Goal: Task Accomplishment & Management: Use online tool/utility

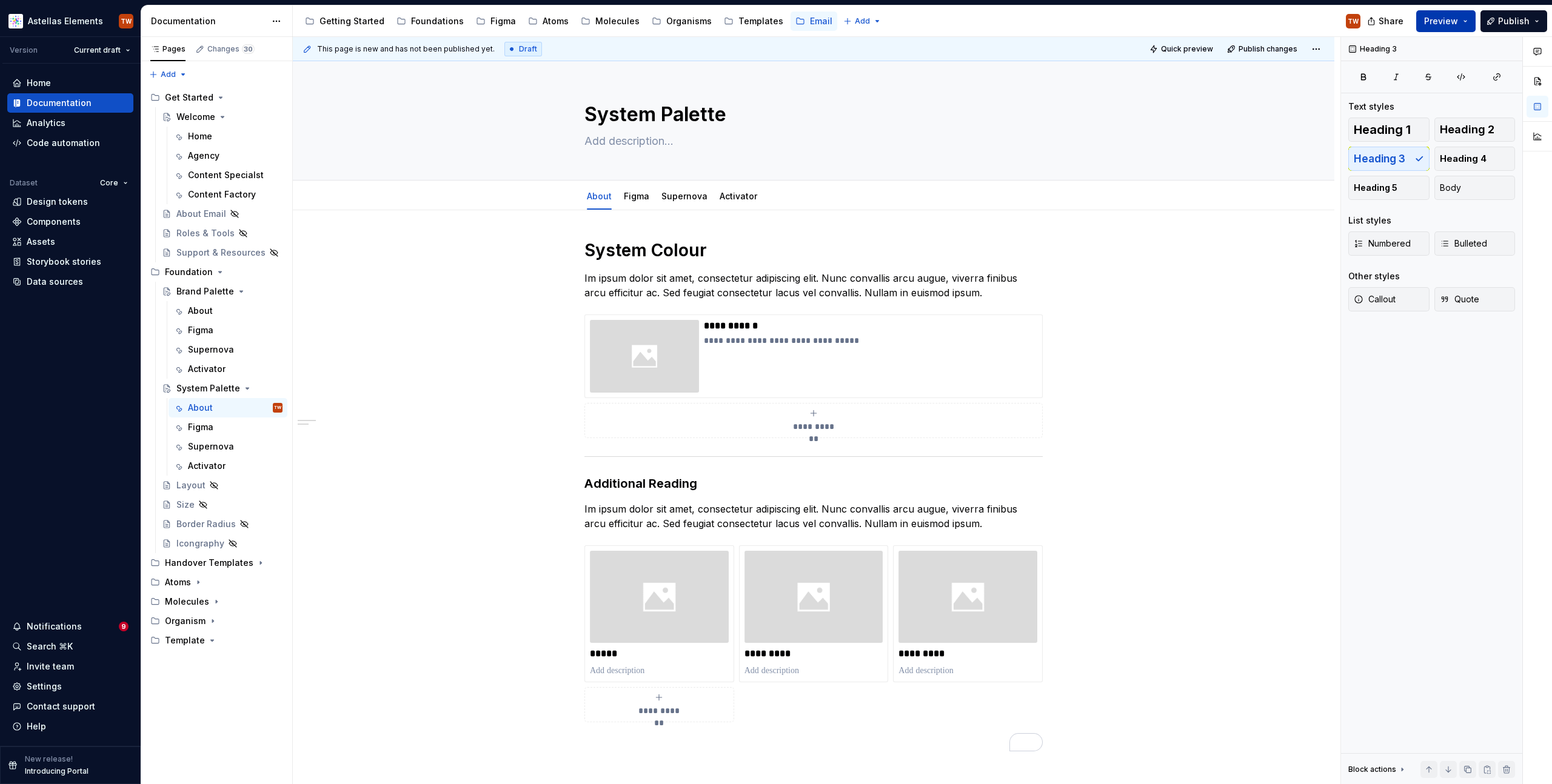
click at [1461, 20] on button "Preview" at bounding box center [1446, 21] width 60 height 22
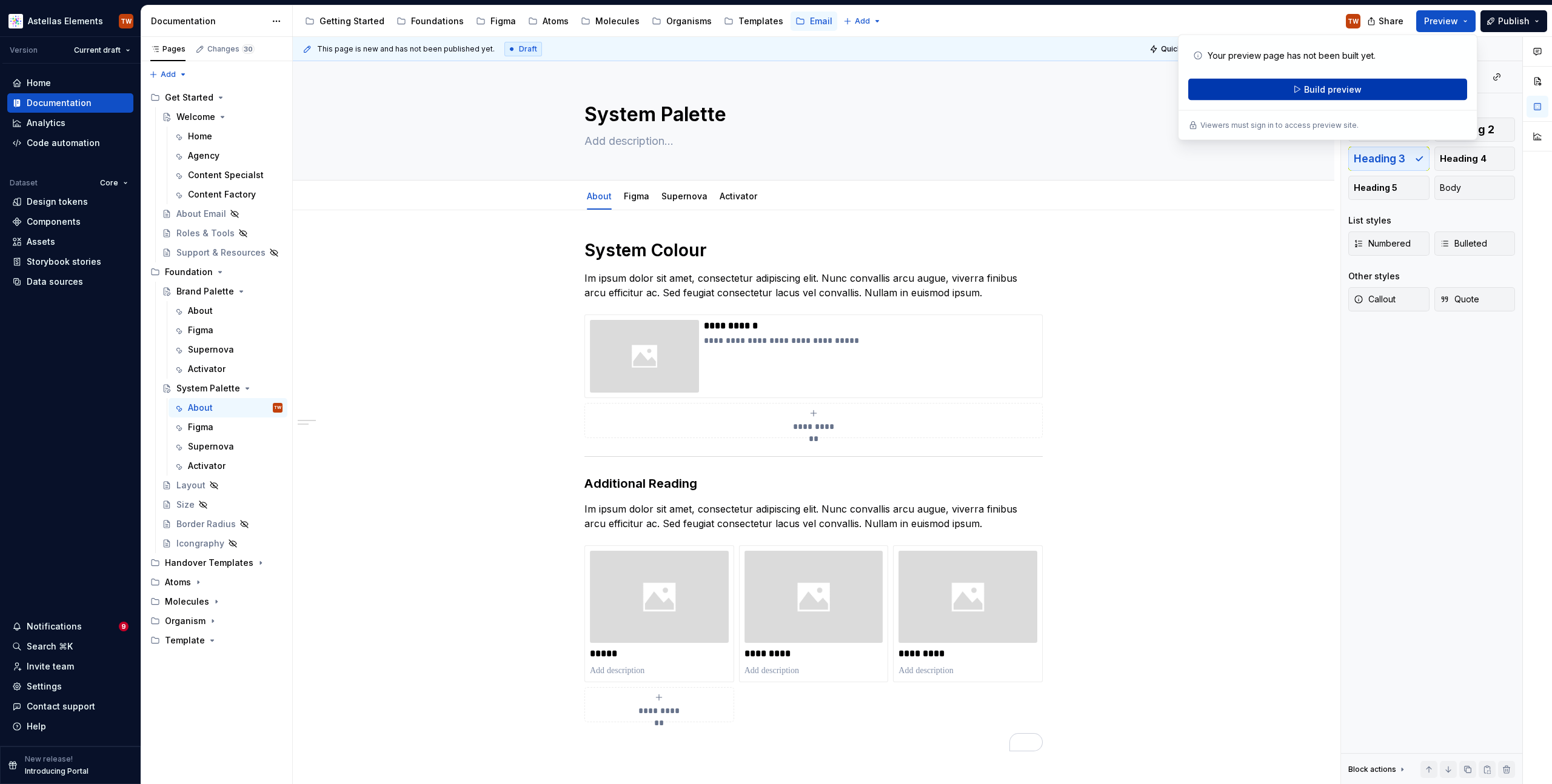
click at [1339, 87] on span "Build preview" at bounding box center [1333, 90] width 58 height 12
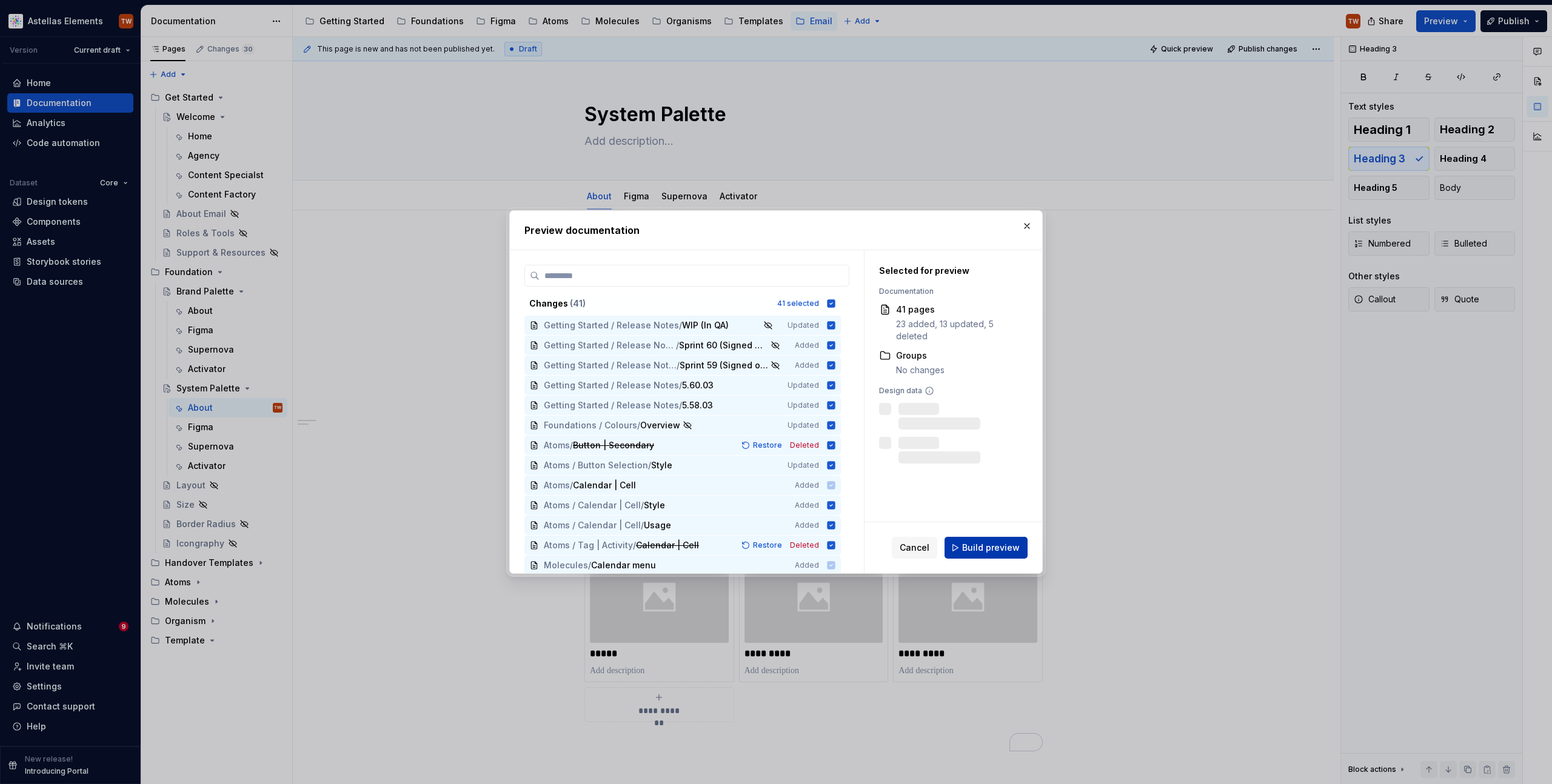
click at [1008, 543] on span "Build preview" at bounding box center [991, 548] width 58 height 12
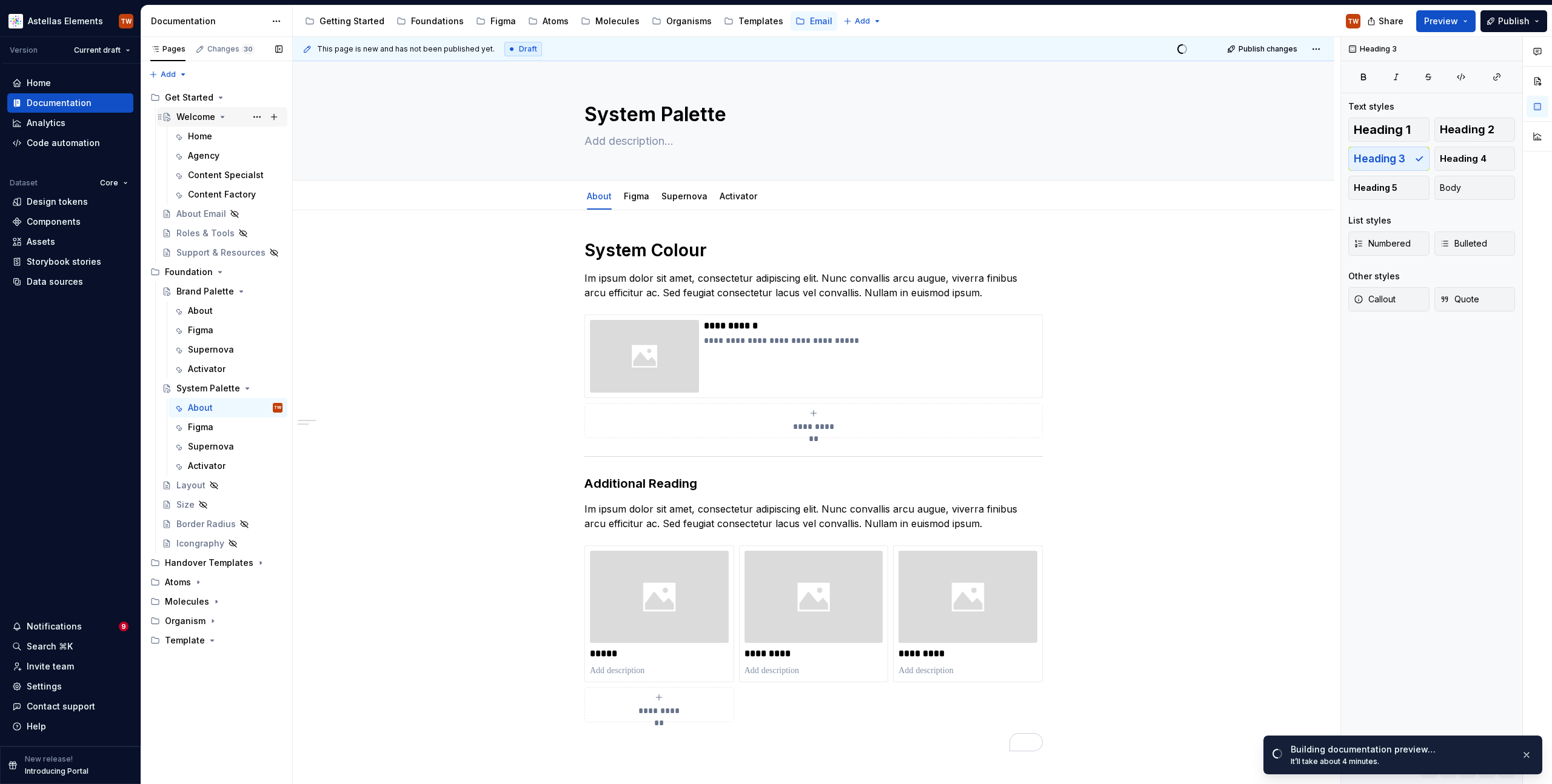
click at [193, 115] on div "Welcome" at bounding box center [195, 117] width 39 height 12
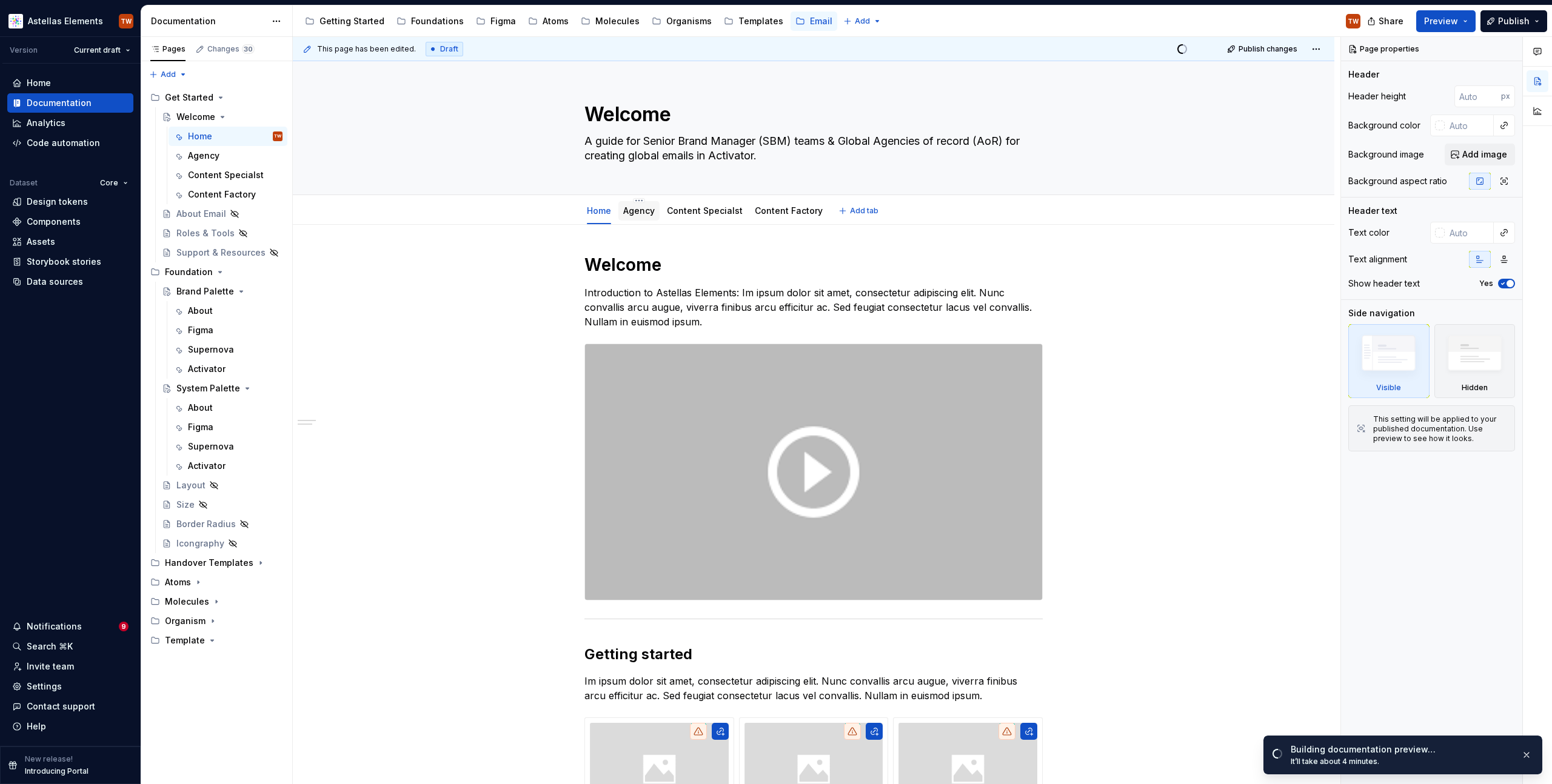
click at [625, 209] on link "Agency" at bounding box center [639, 210] width 32 height 10
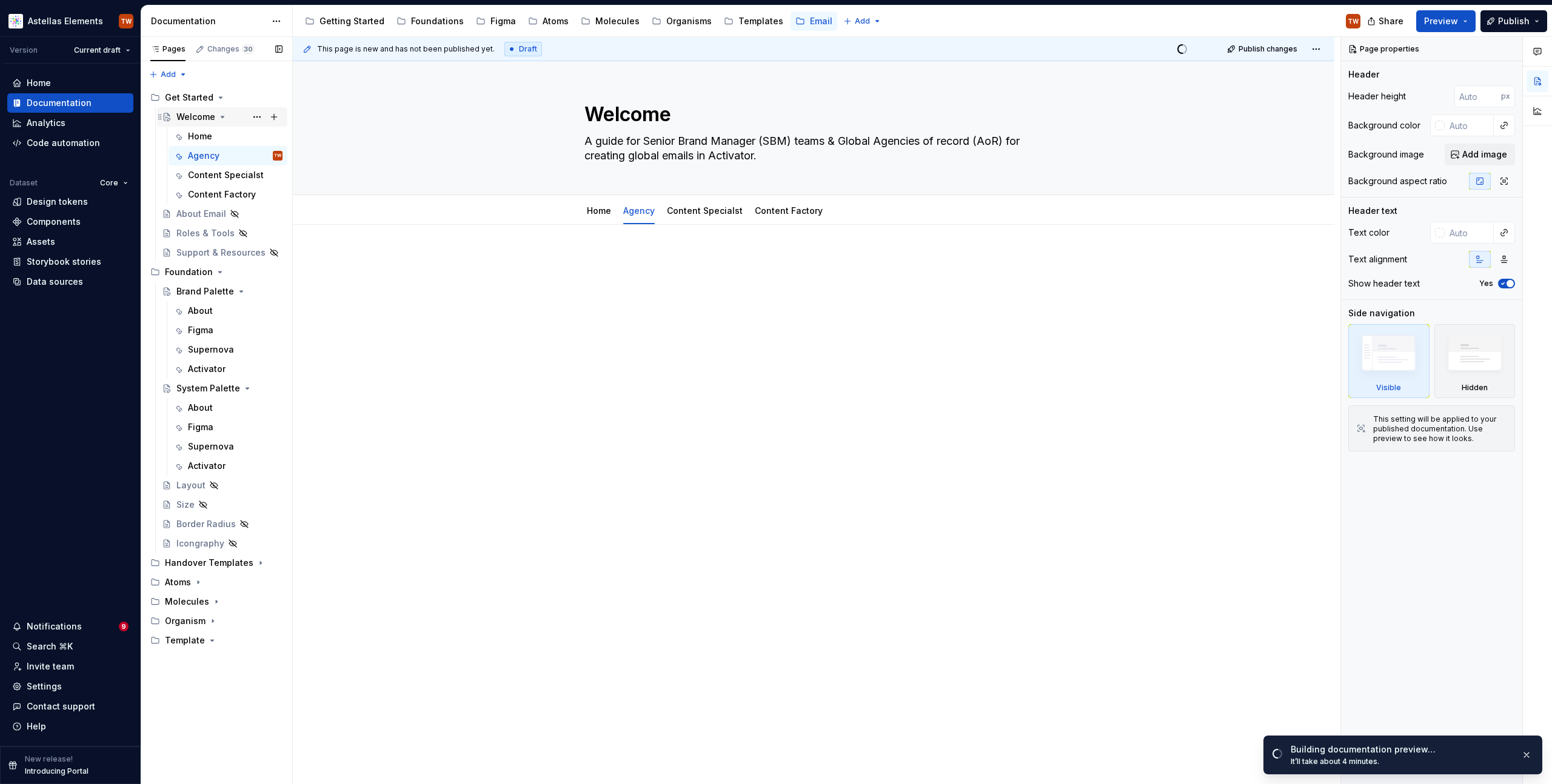
click at [204, 112] on div "Welcome" at bounding box center [195, 117] width 39 height 12
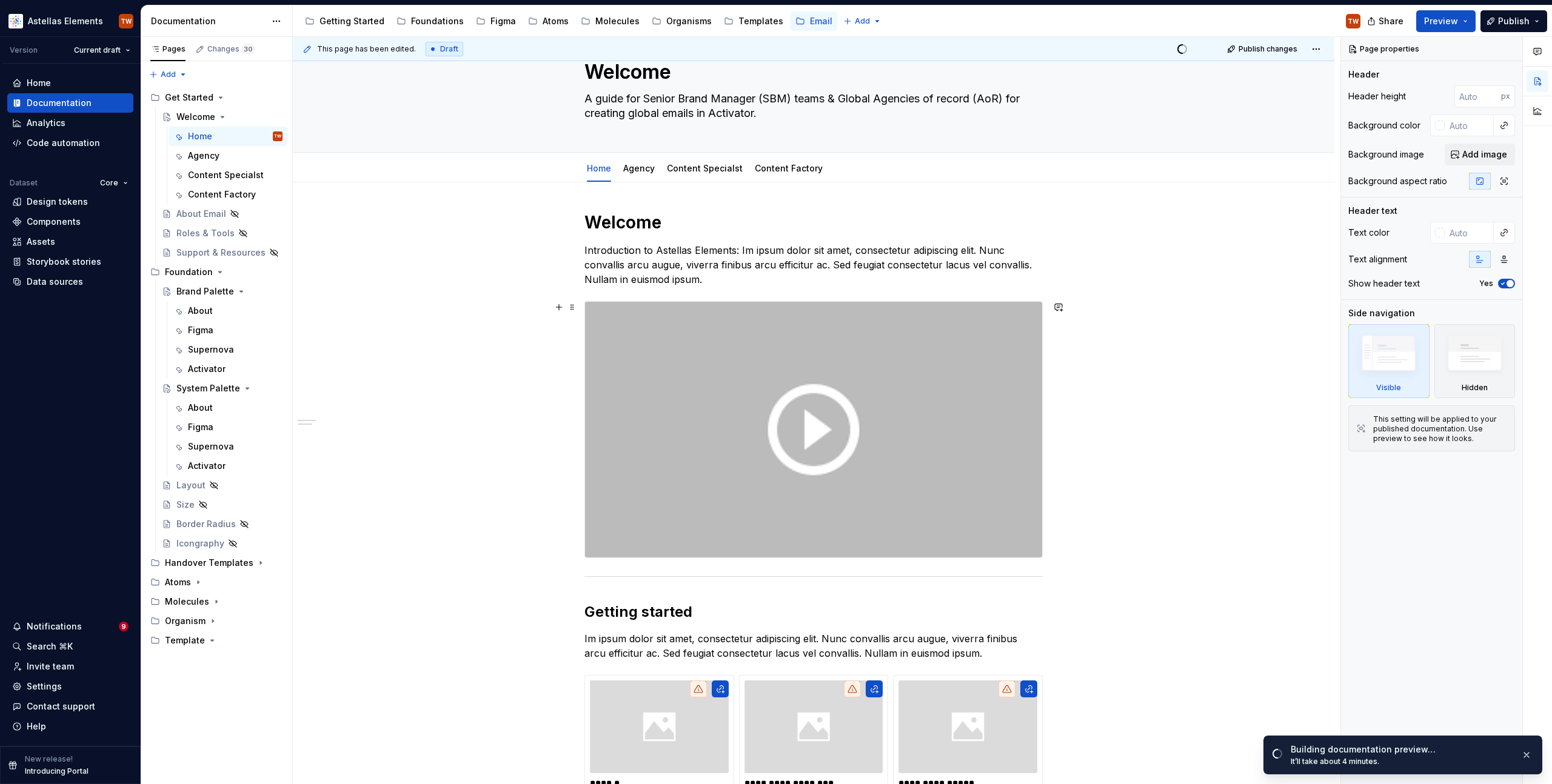
scroll to position [198, 0]
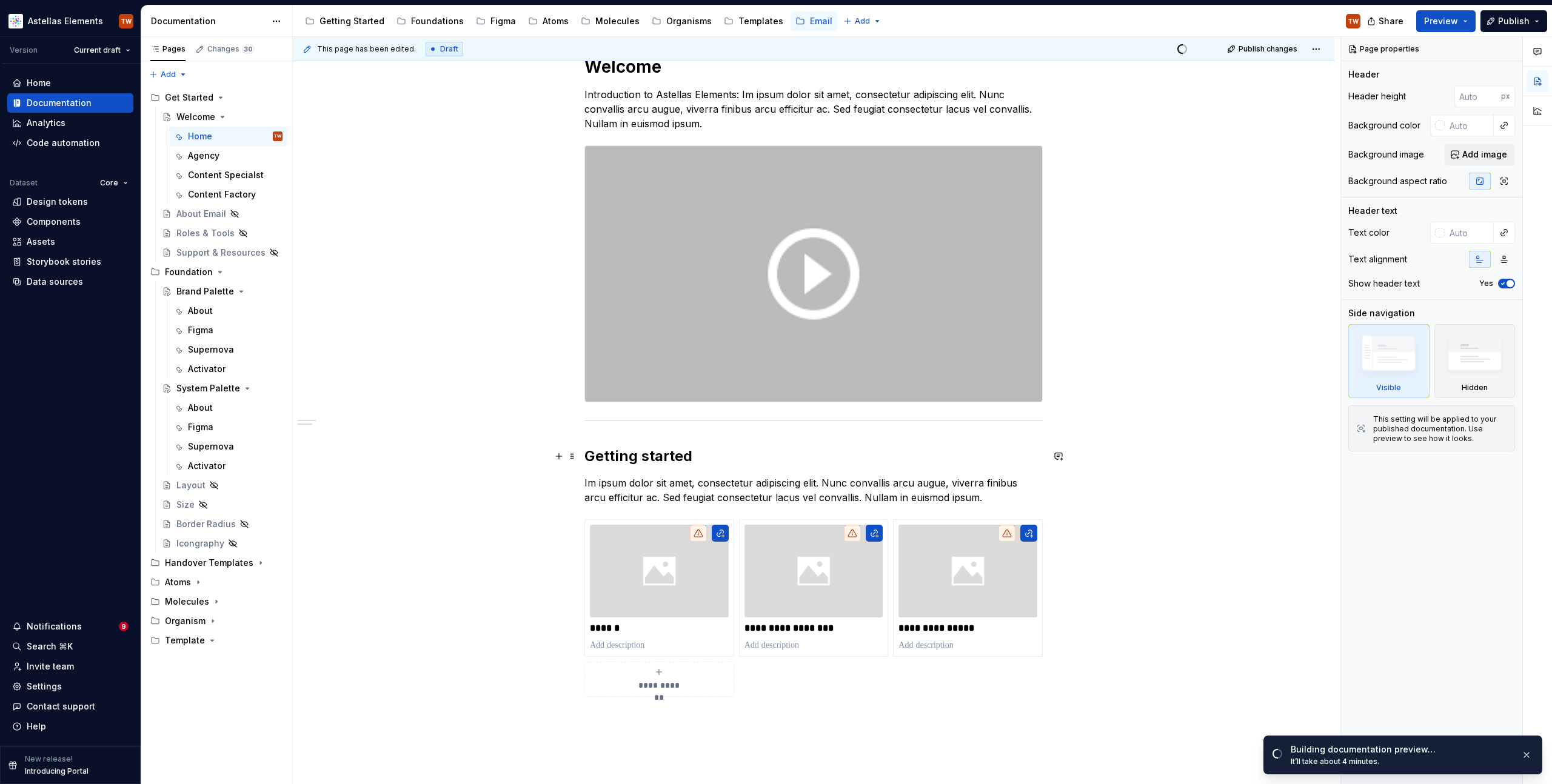
type textarea "*"
click at [670, 455] on h2 "Getting started" at bounding box center [814, 456] width 458 height 19
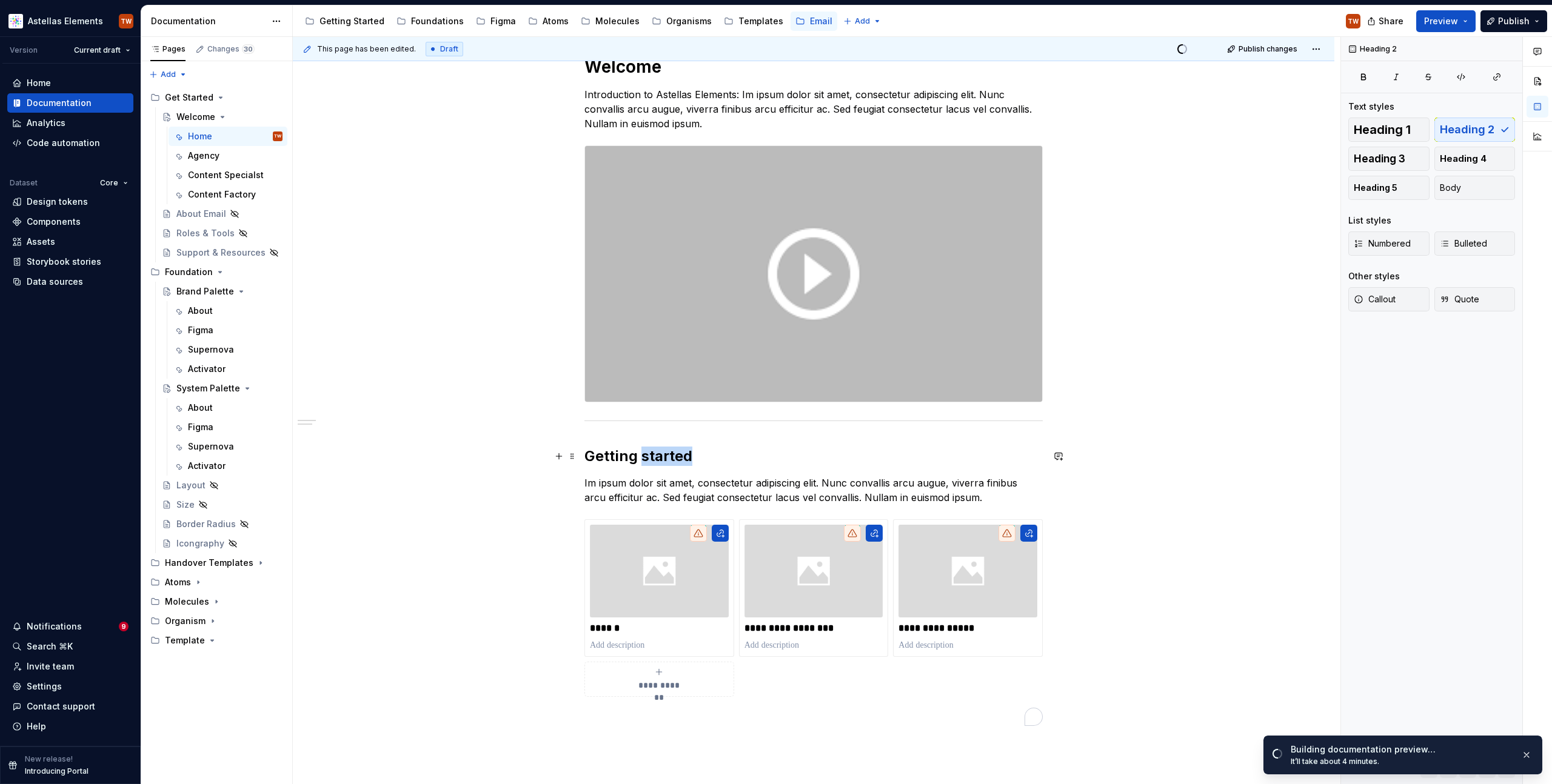
click at [670, 455] on h2 "Getting started" at bounding box center [814, 456] width 458 height 19
click at [586, 454] on h2 "`" at bounding box center [814, 456] width 458 height 19
click at [487, 491] on div "**********" at bounding box center [814, 501] width 1042 height 949
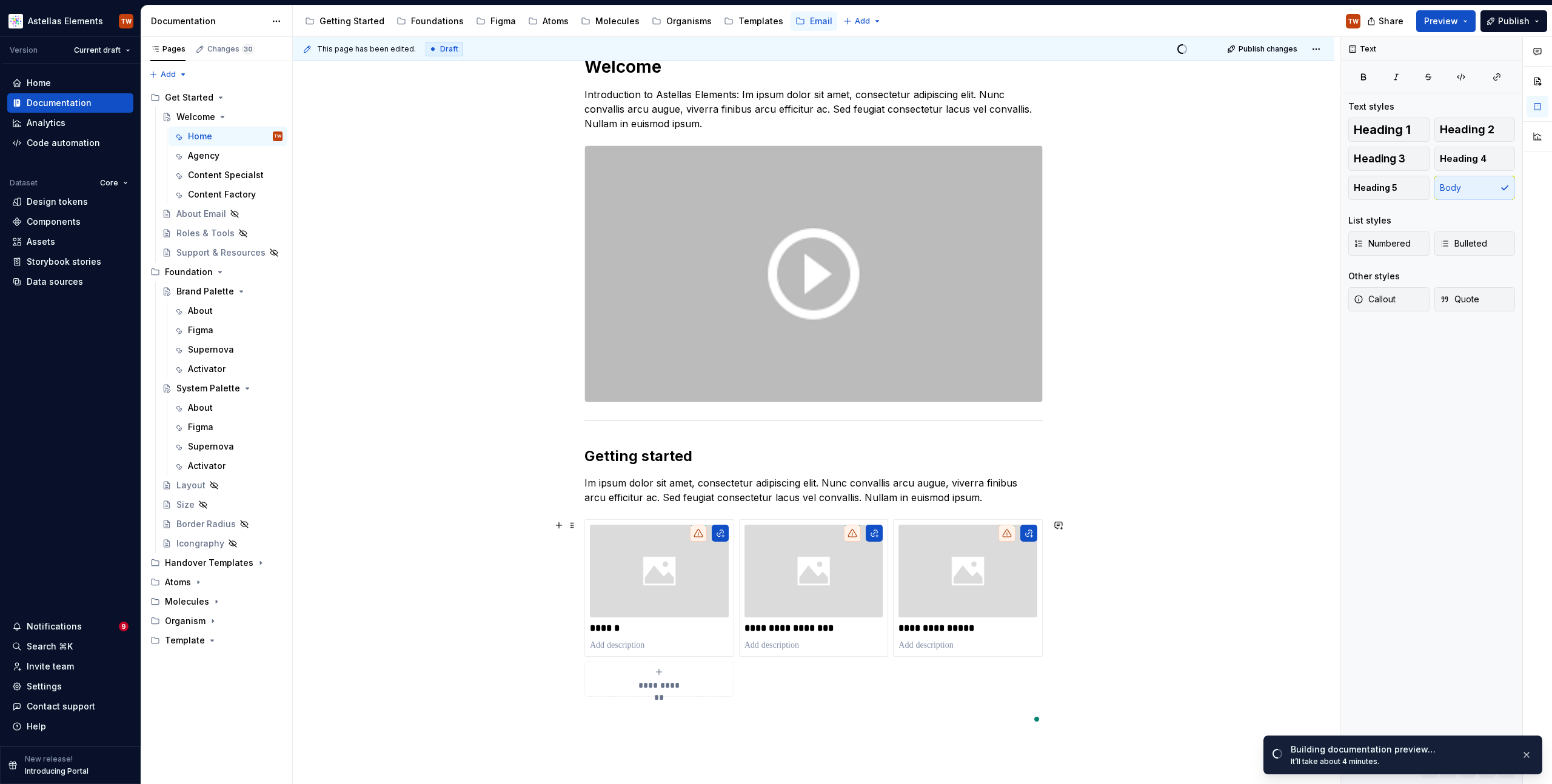
click at [507, 601] on div "**********" at bounding box center [814, 501] width 1042 height 949
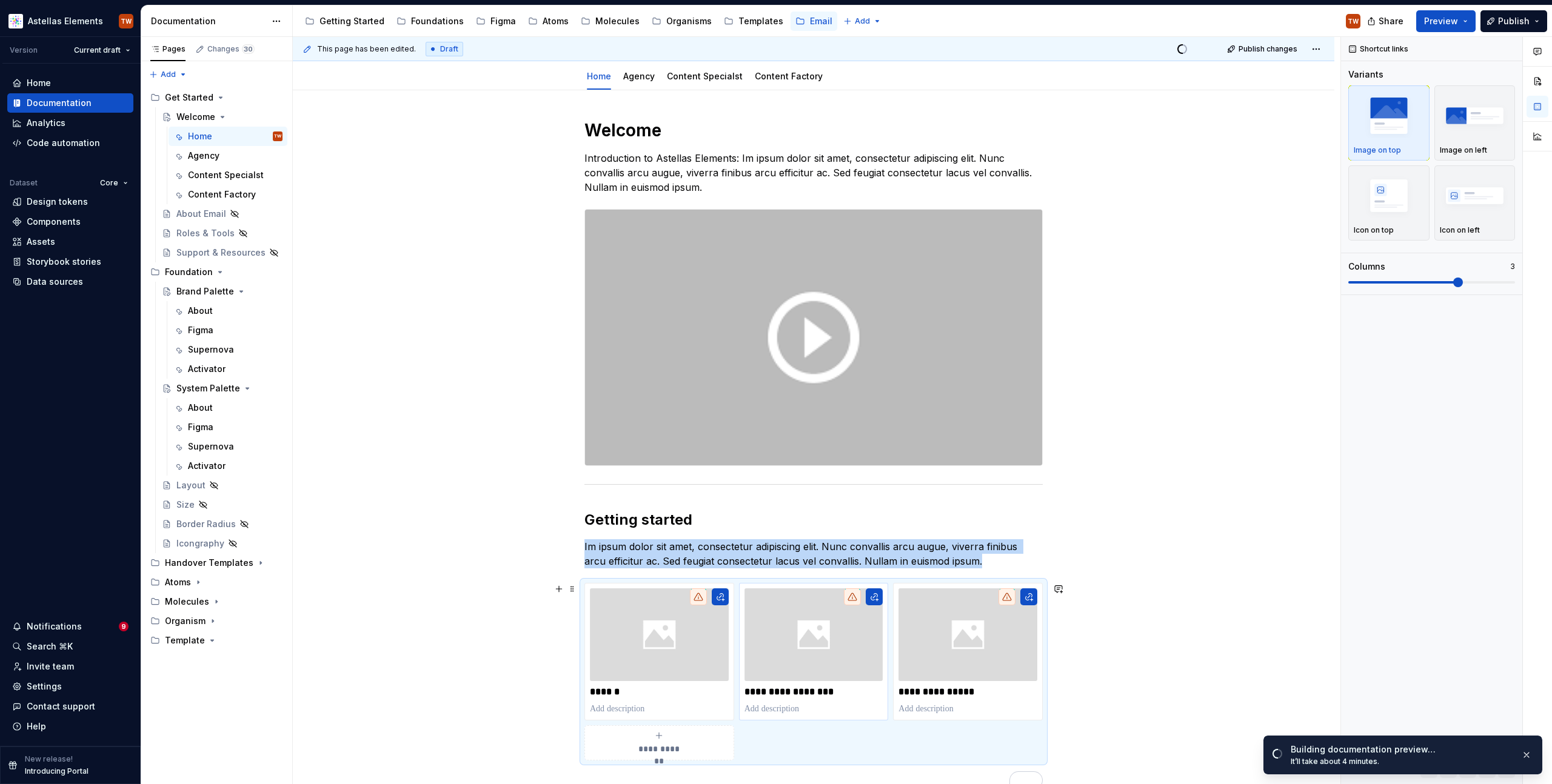
scroll to position [0, 0]
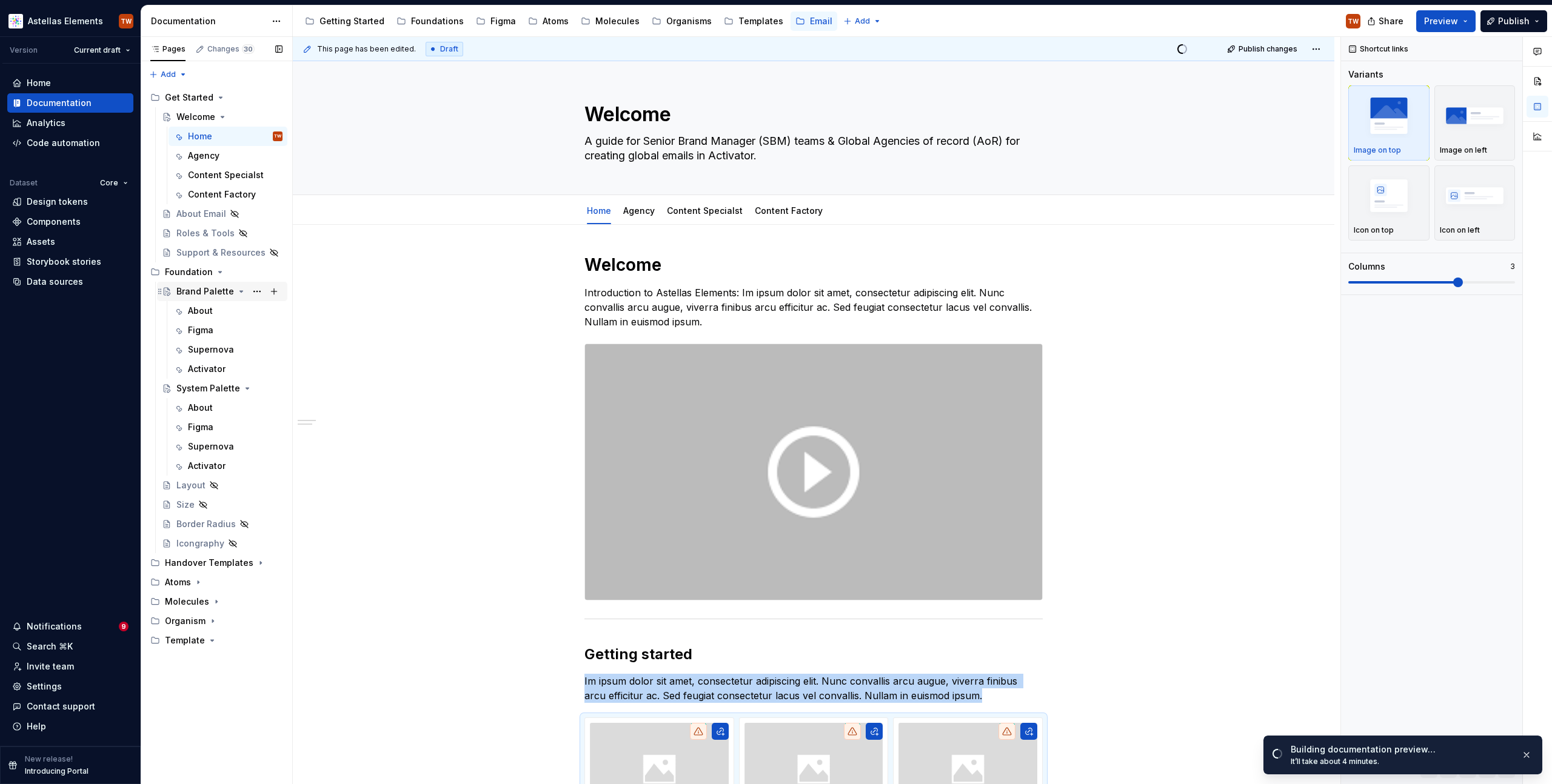
click at [199, 289] on div "Brand Palette" at bounding box center [205, 291] width 58 height 12
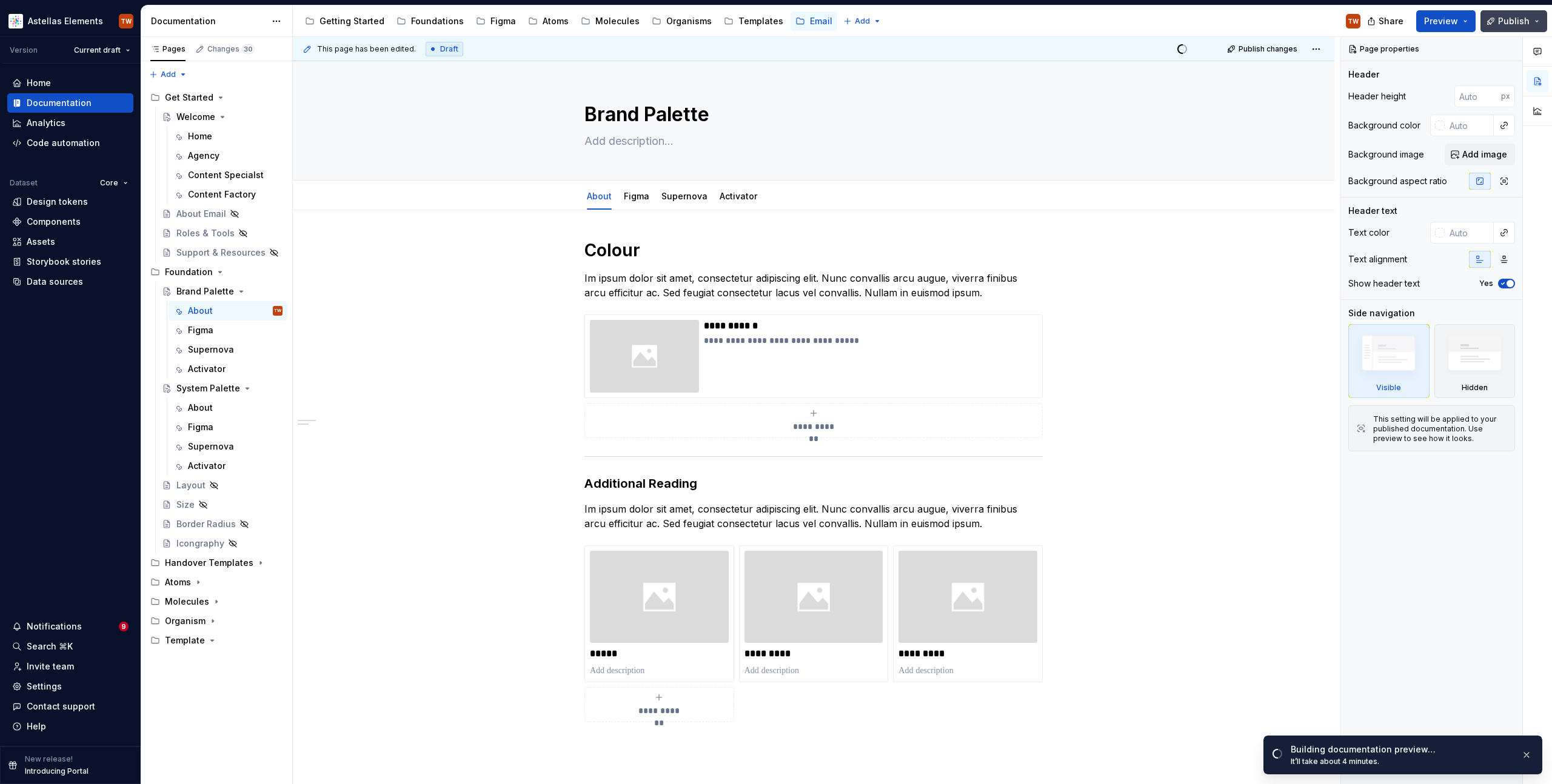
click at [1506, 21] on span "Publish" at bounding box center [1514, 21] width 32 height 12
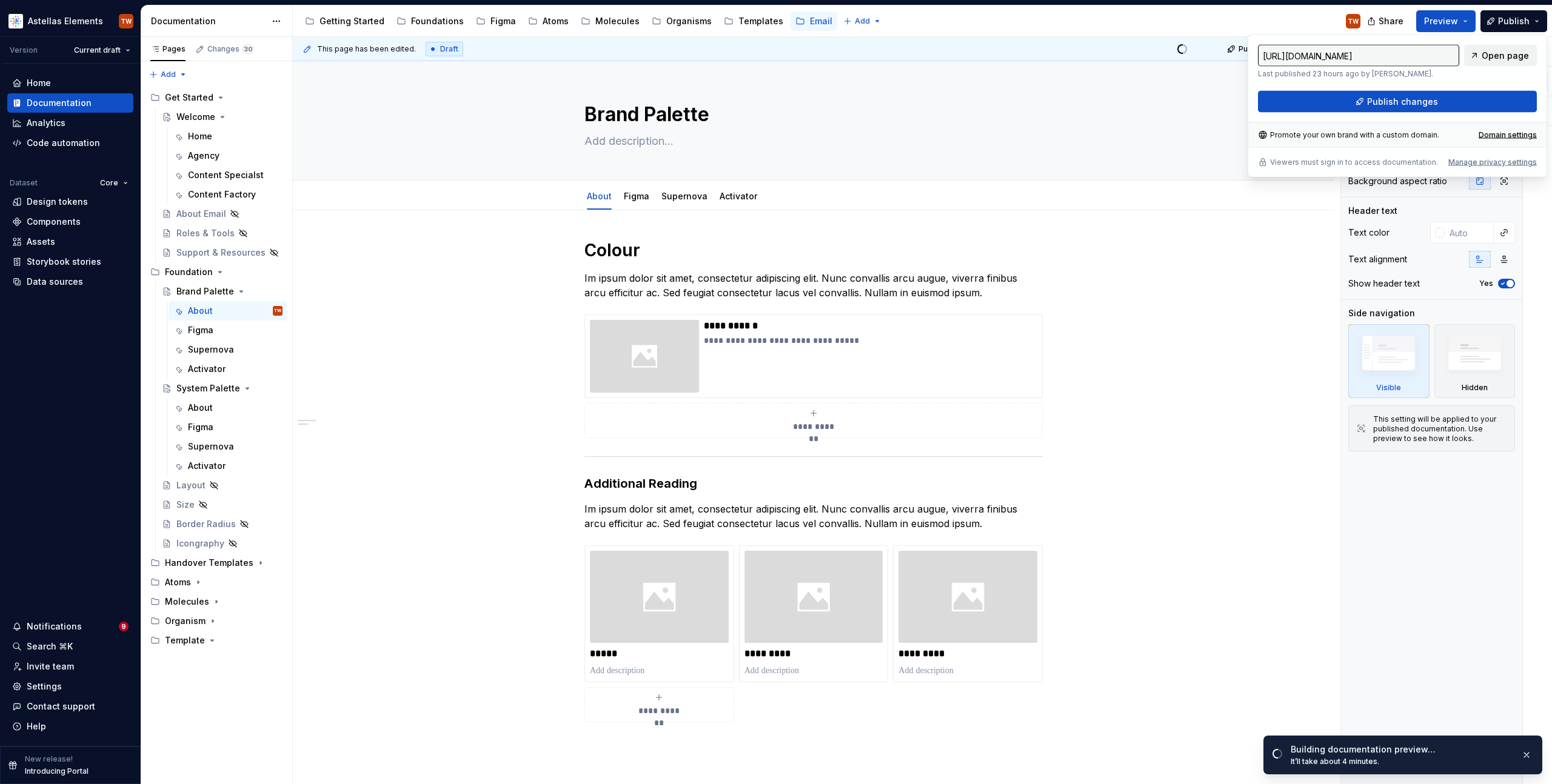
click at [1499, 54] on span "Open page" at bounding box center [1506, 55] width 47 height 12
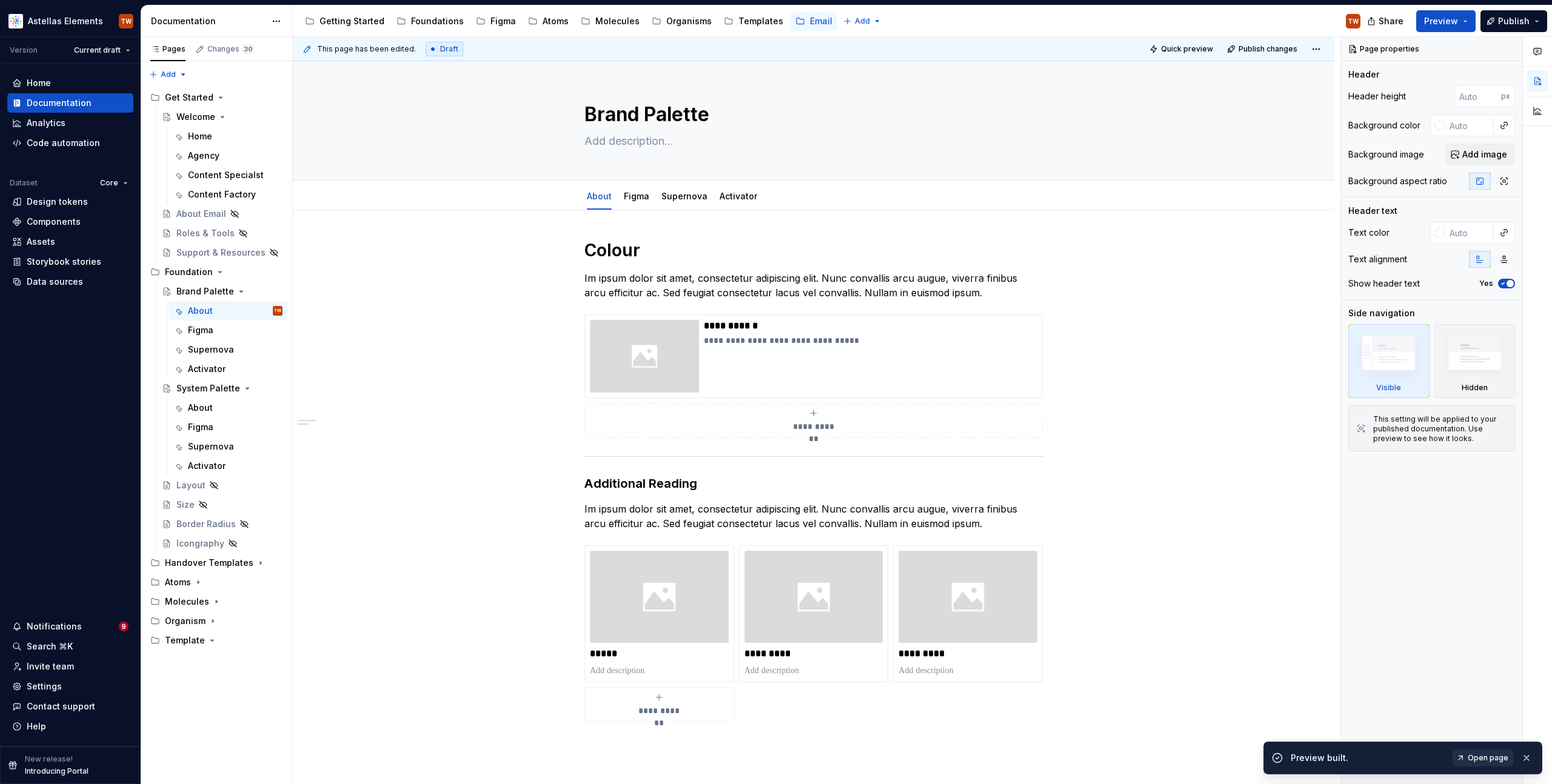
click at [1482, 757] on span "Open page" at bounding box center [1488, 758] width 40 height 10
type textarea "*"
